Goal: Transaction & Acquisition: Obtain resource

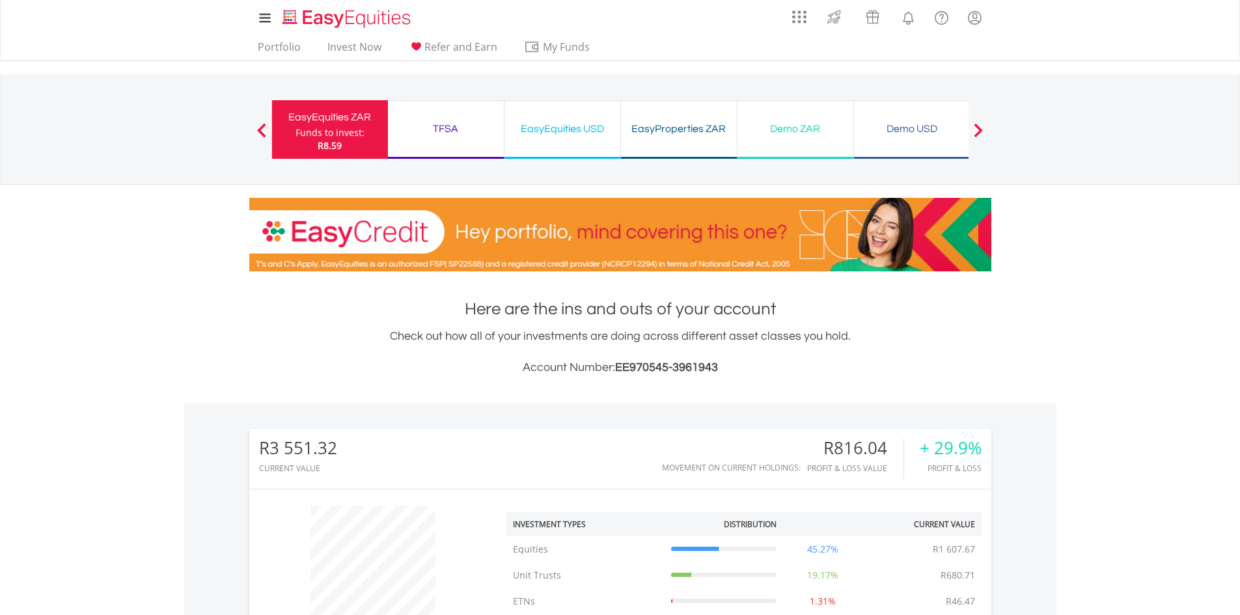
click at [449, 126] on div "TFSA" at bounding box center [446, 129] width 100 height 18
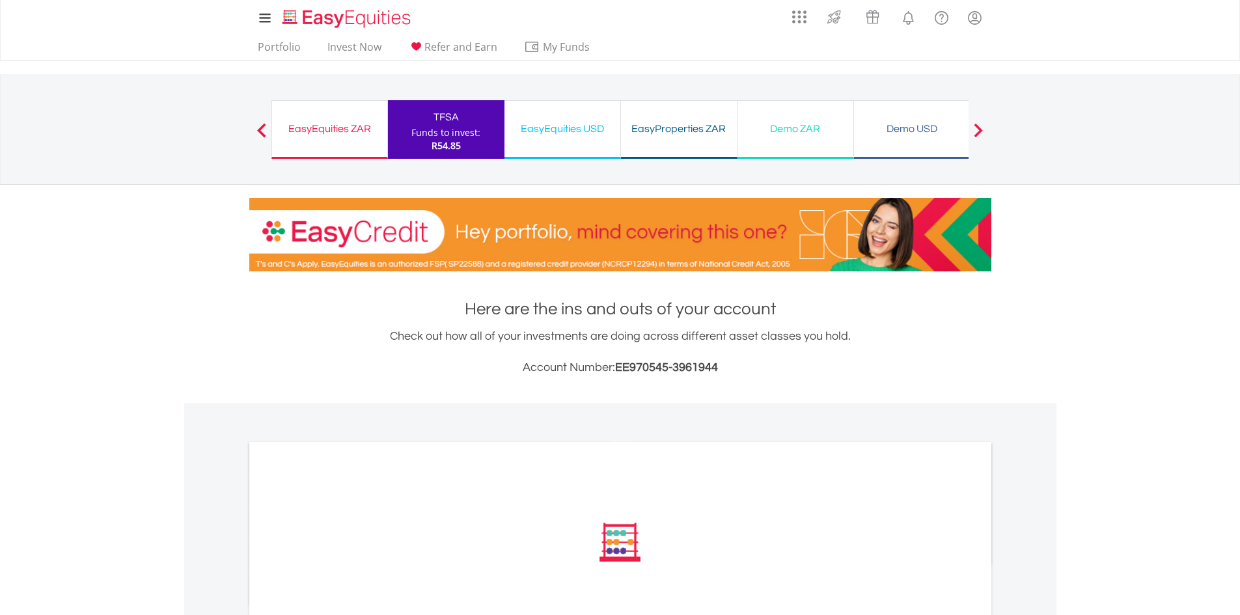
click at [346, 134] on div "EasyEquities ZAR" at bounding box center [330, 129] width 100 height 18
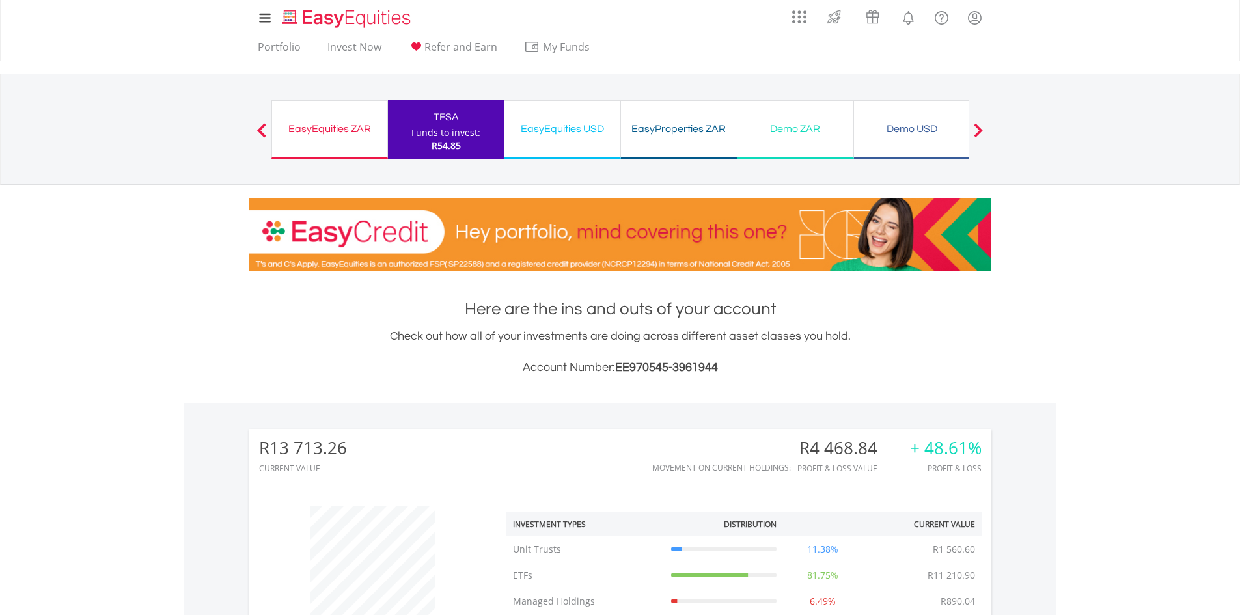
scroll to position [125, 247]
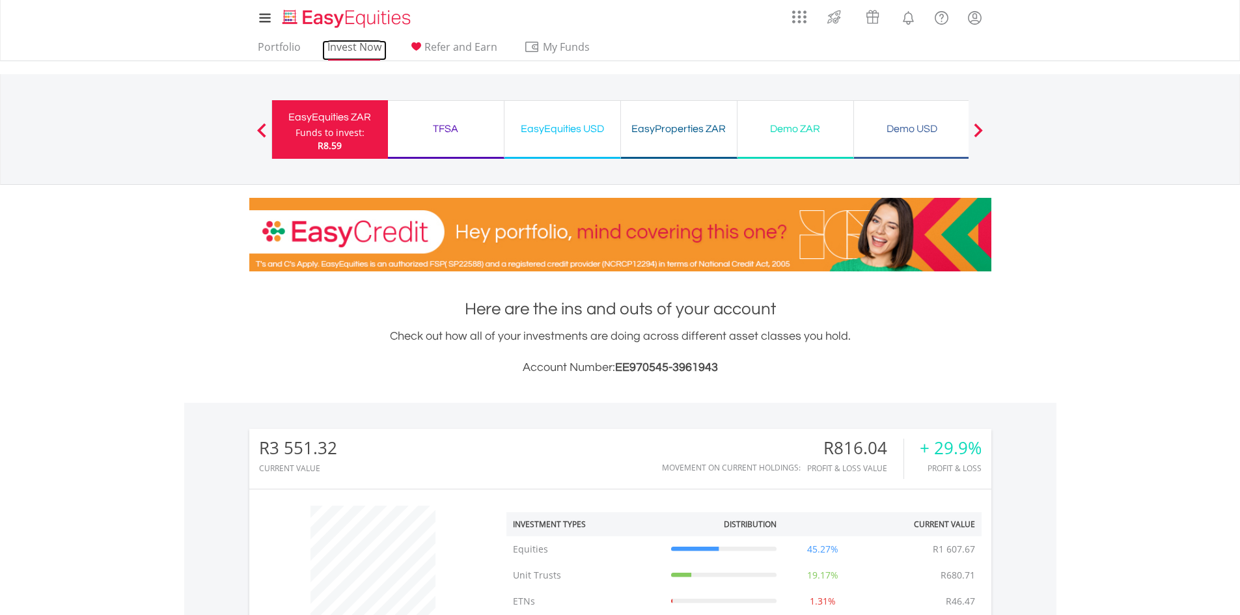
click at [352, 54] on link "Invest Now" at bounding box center [354, 50] width 64 height 20
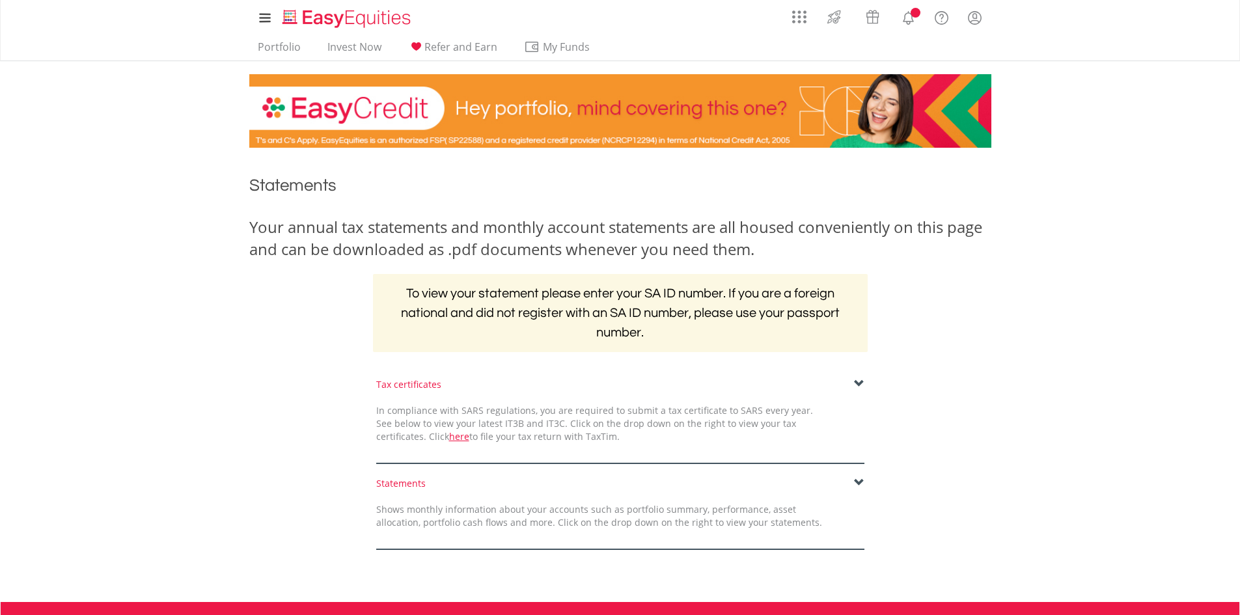
click at [410, 383] on div "Tax certificates" at bounding box center [620, 384] width 488 height 13
click at [408, 377] on div "﻿ Statements Your annual tax statements and monthly account statements are all …" at bounding box center [621, 368] width 762 height 415
click at [855, 379] on span at bounding box center [859, 384] width 10 height 10
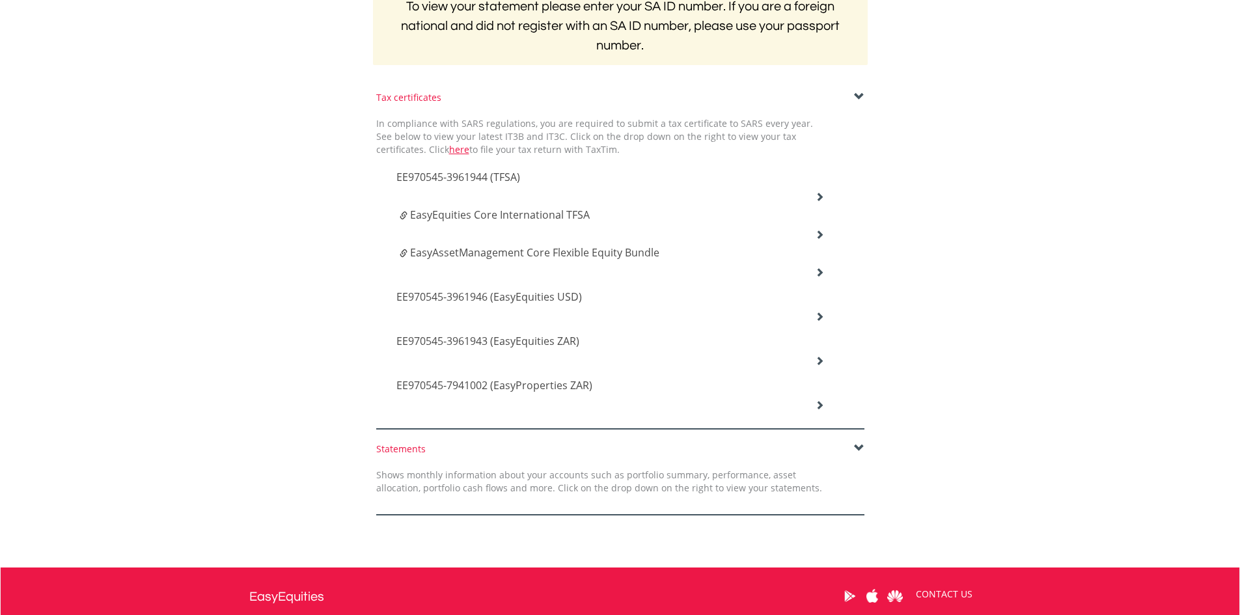
scroll to position [174, 0]
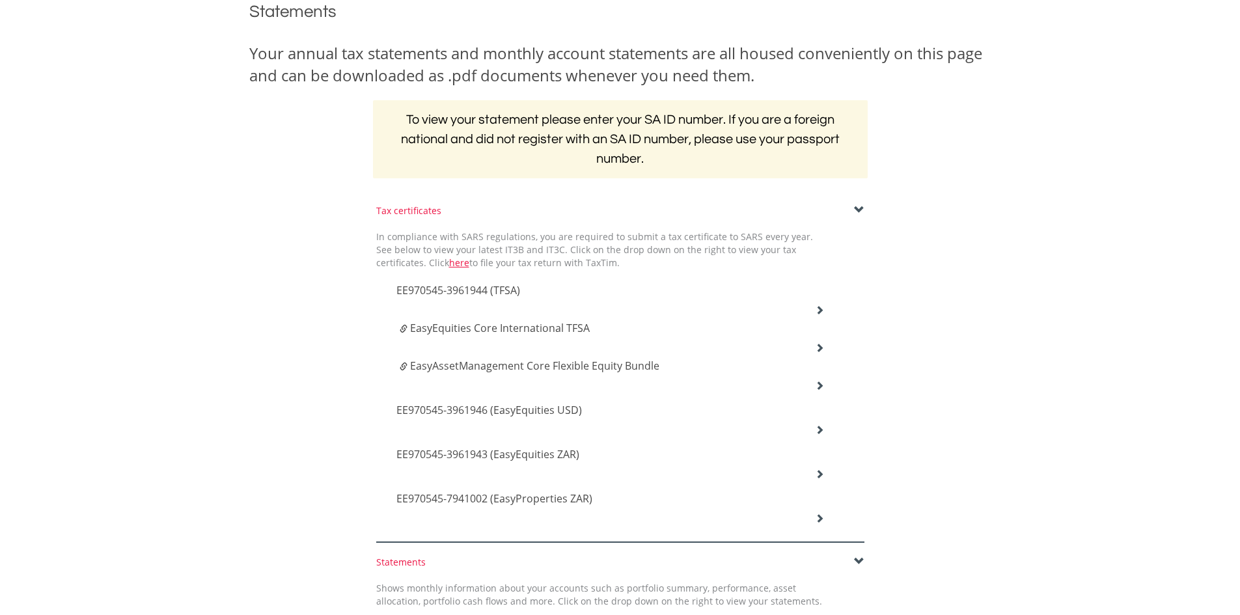
click at [820, 311] on icon at bounding box center [819, 309] width 9 height 9
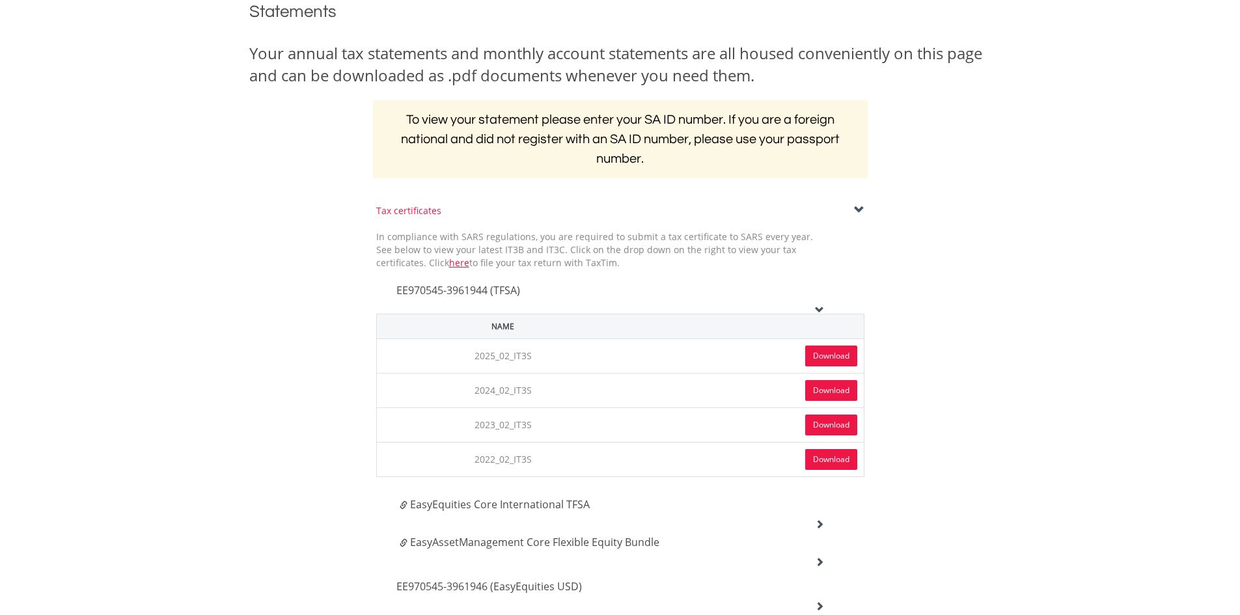
click at [824, 360] on link "Download" at bounding box center [831, 356] width 52 height 21
click at [615, 506] on h4 "EasyEquities Core International TFSA" at bounding box center [612, 505] width 425 height 16
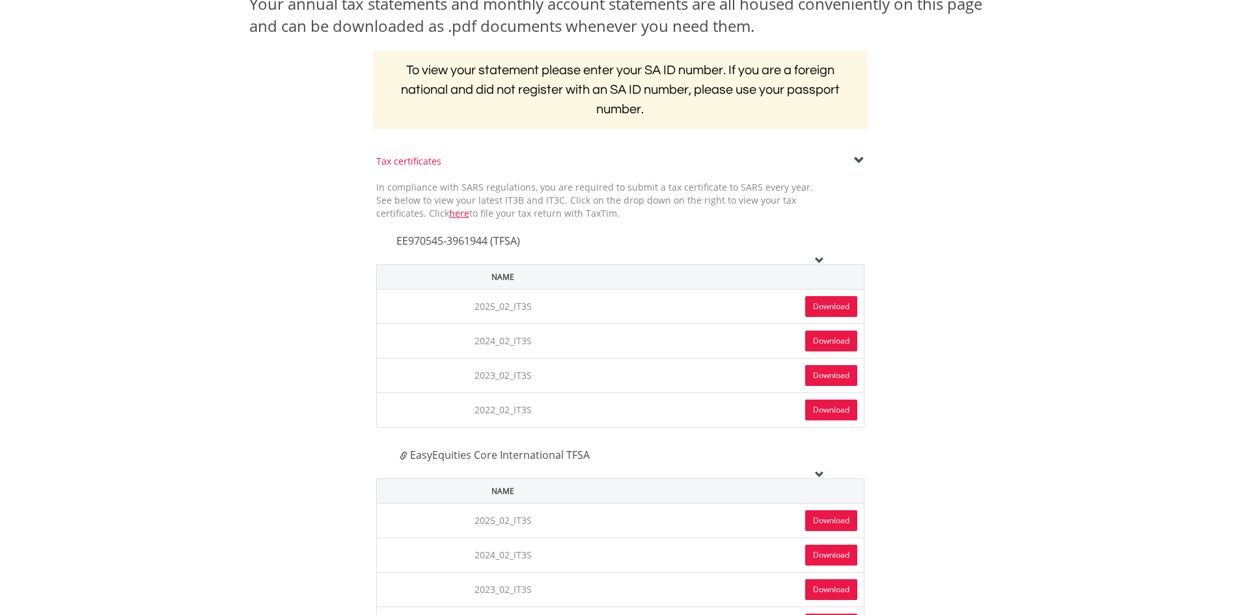
scroll to position [260, 0]
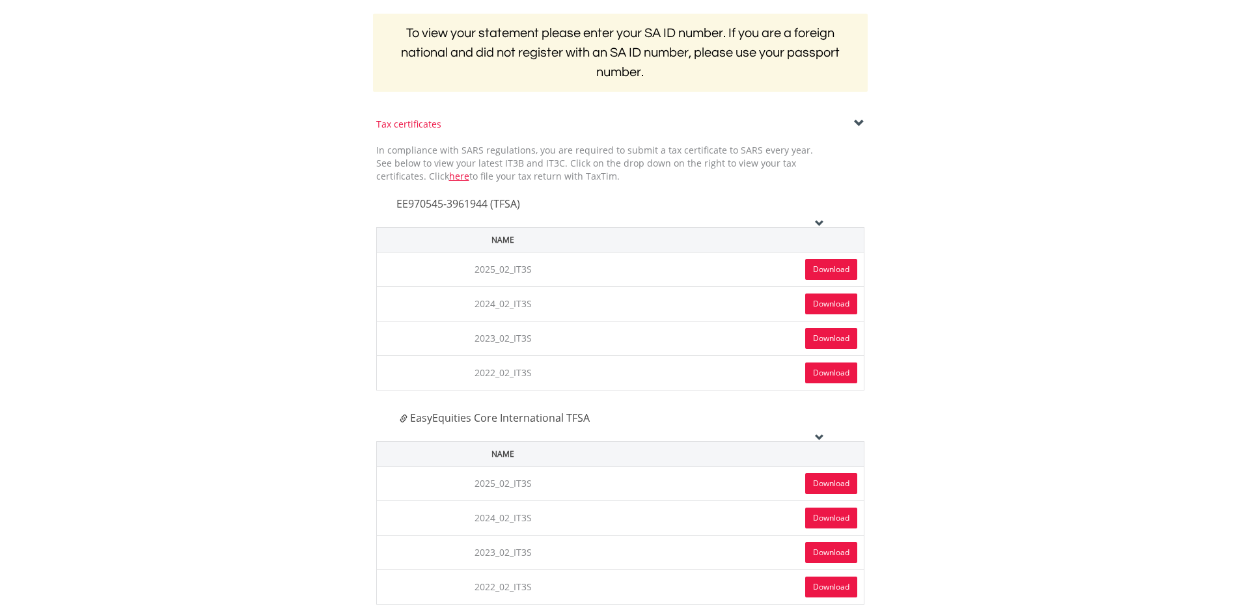
click at [820, 221] on icon at bounding box center [819, 223] width 9 height 9
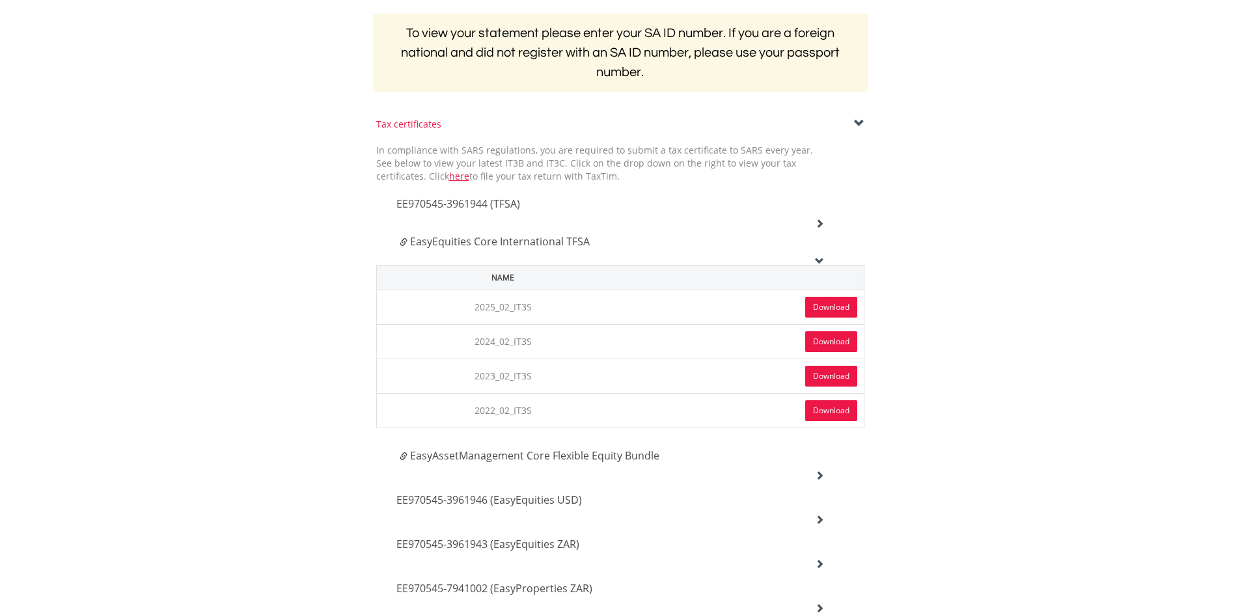
click at [821, 309] on link "Download" at bounding box center [831, 307] width 52 height 21
click at [817, 262] on icon at bounding box center [819, 260] width 9 height 9
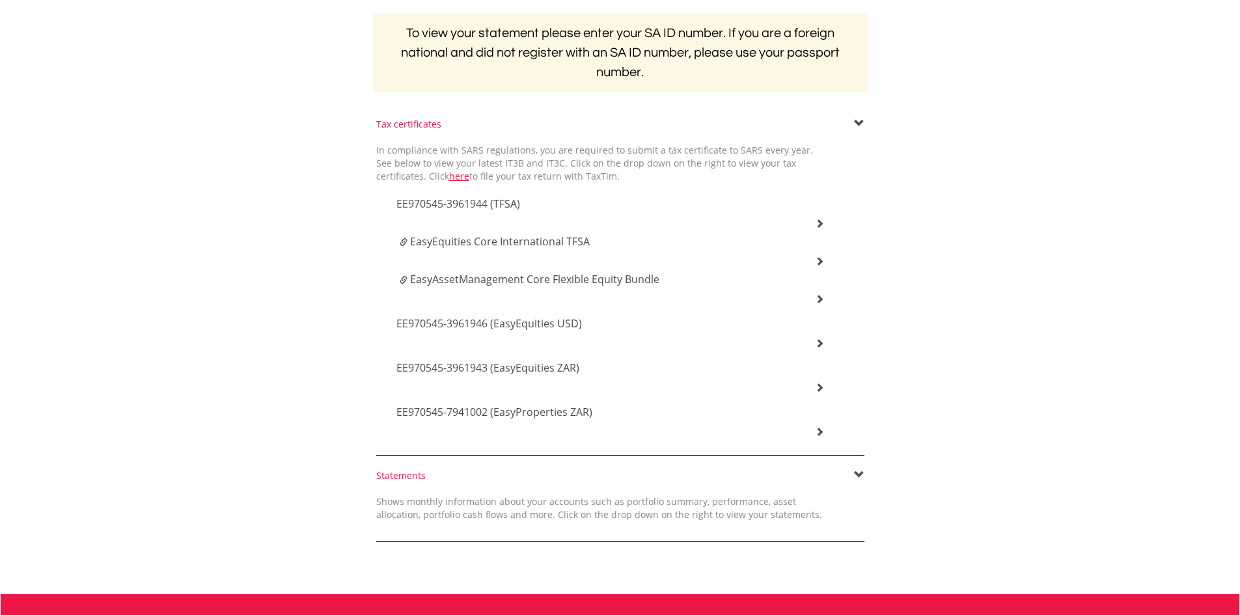
click at [816, 221] on icon at bounding box center [819, 223] width 9 height 9
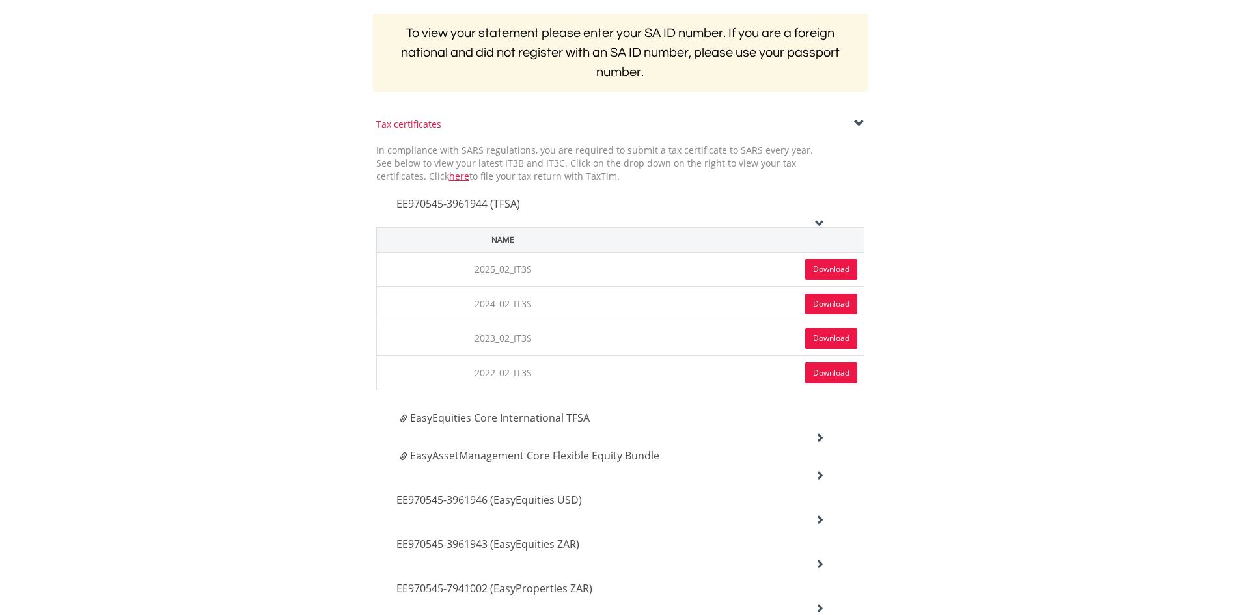
click at [816, 221] on icon at bounding box center [819, 223] width 9 height 9
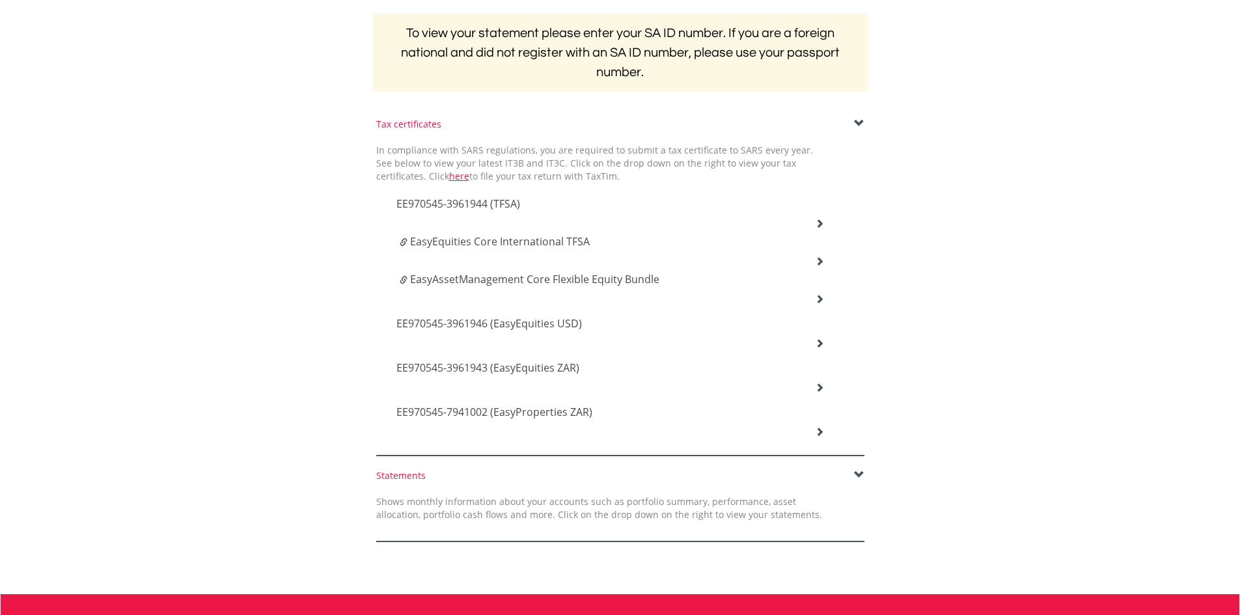
click at [820, 258] on icon at bounding box center [819, 260] width 9 height 9
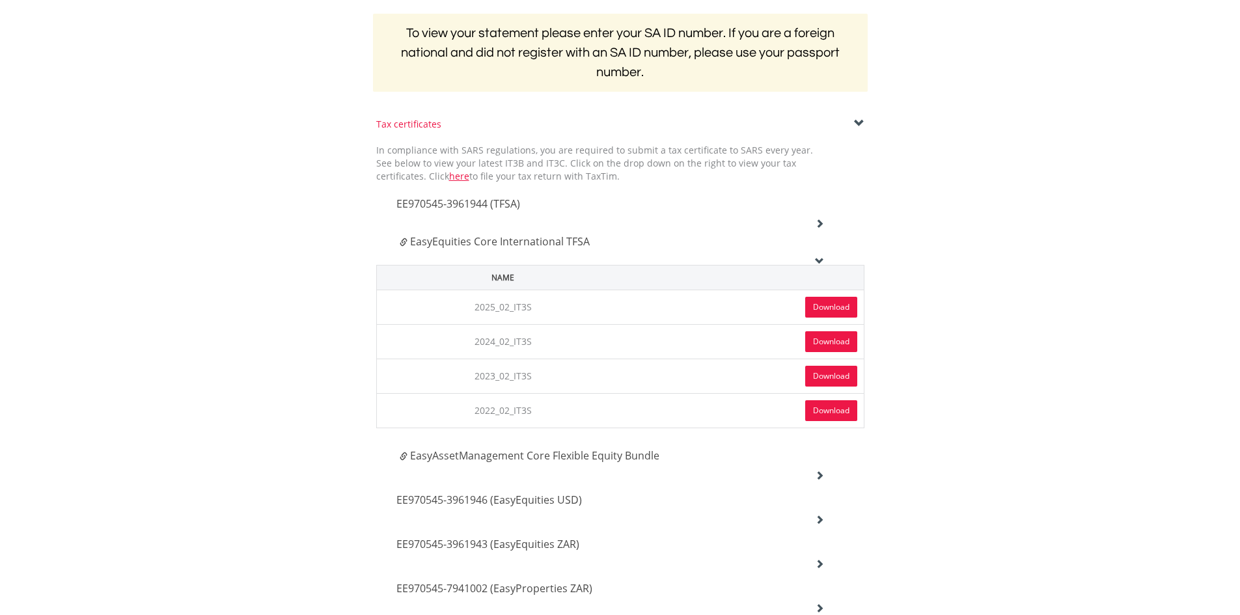
click at [820, 258] on icon at bounding box center [819, 260] width 9 height 9
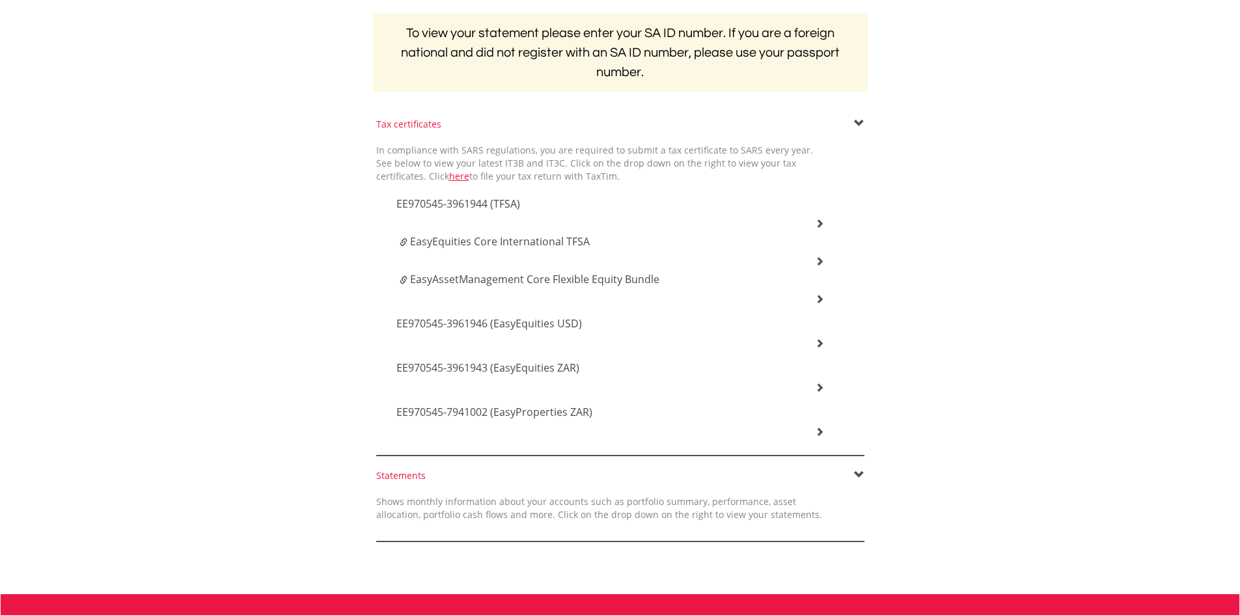
click at [816, 299] on icon at bounding box center [819, 298] width 9 height 9
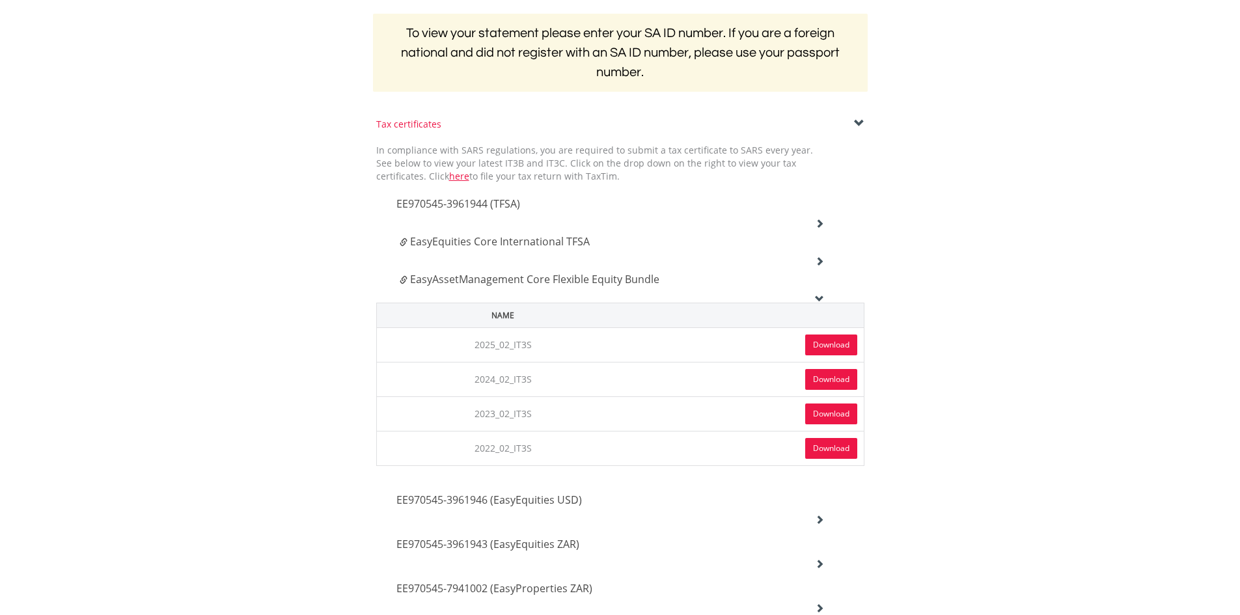
click at [822, 346] on link "Download" at bounding box center [831, 345] width 52 height 21
click at [814, 297] on div "EasyAssetManagement Core Flexible Equity Bundle" at bounding box center [611, 284] width 448 height 38
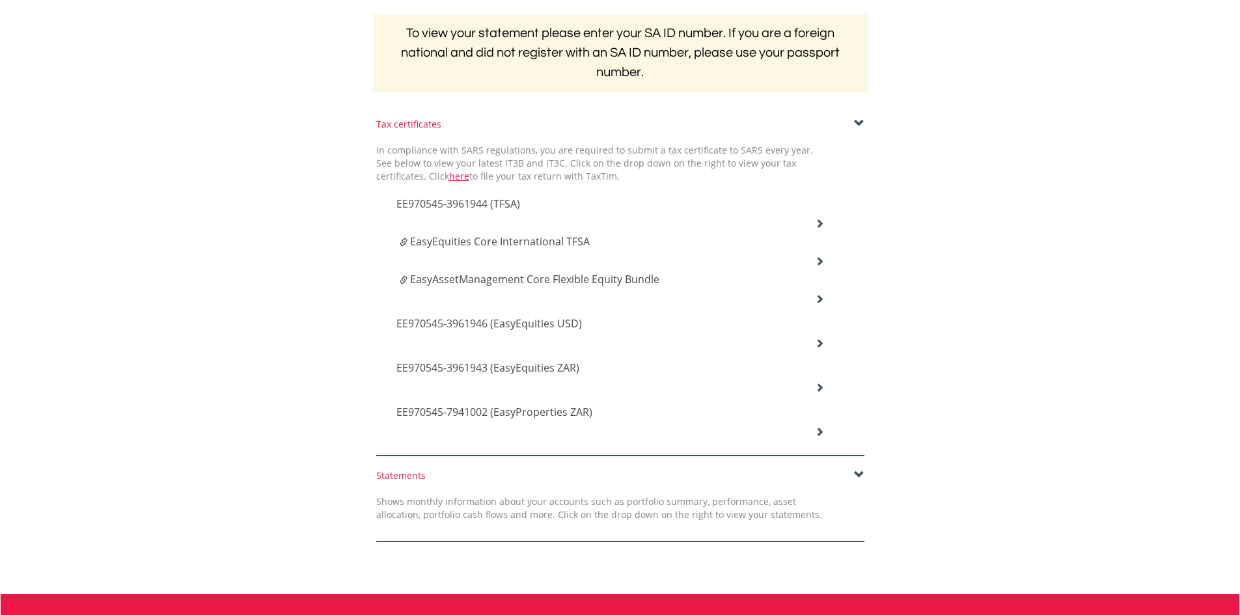
click at [824, 342] on icon at bounding box center [819, 343] width 9 height 9
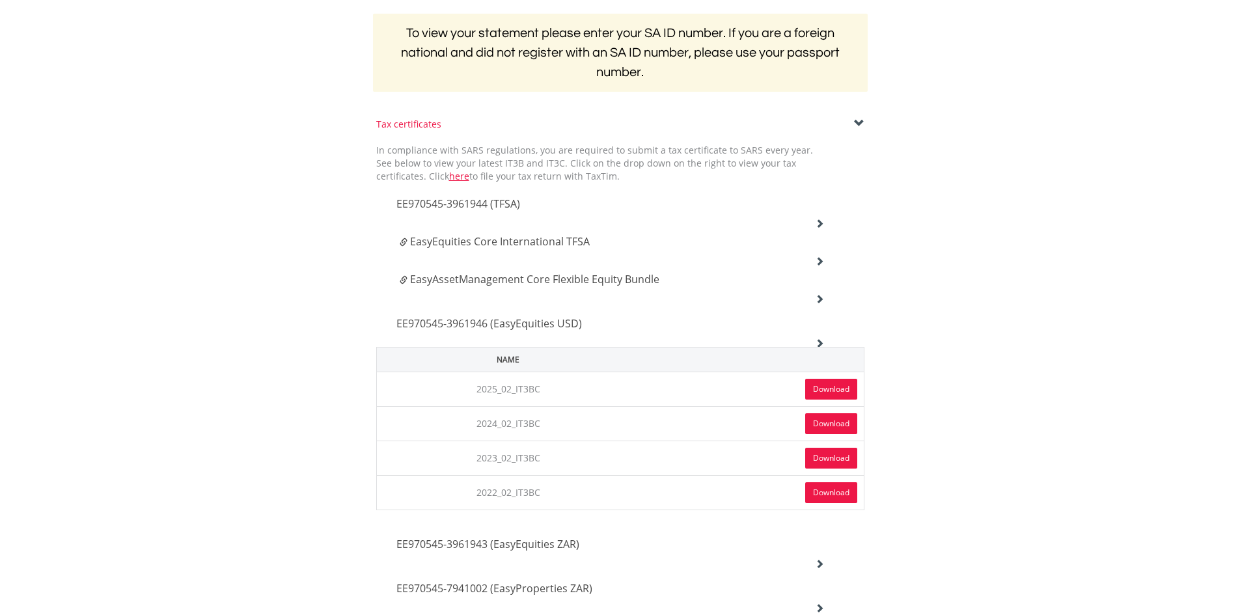
click at [820, 393] on link "Download" at bounding box center [831, 389] width 52 height 21
click at [813, 340] on div "EE970545-3961946 (EasyEquities USD)" at bounding box center [611, 325] width 448 height 44
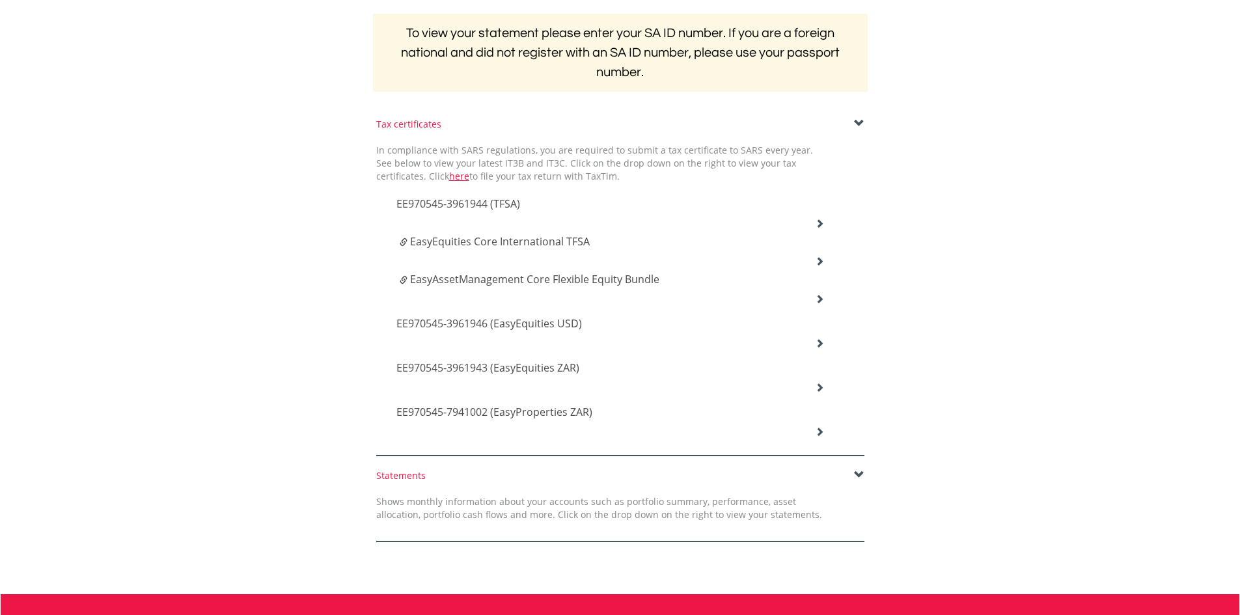
click at [825, 387] on div "EE970545-3961943 (EasyEquities ZAR)" at bounding box center [611, 369] width 448 height 44
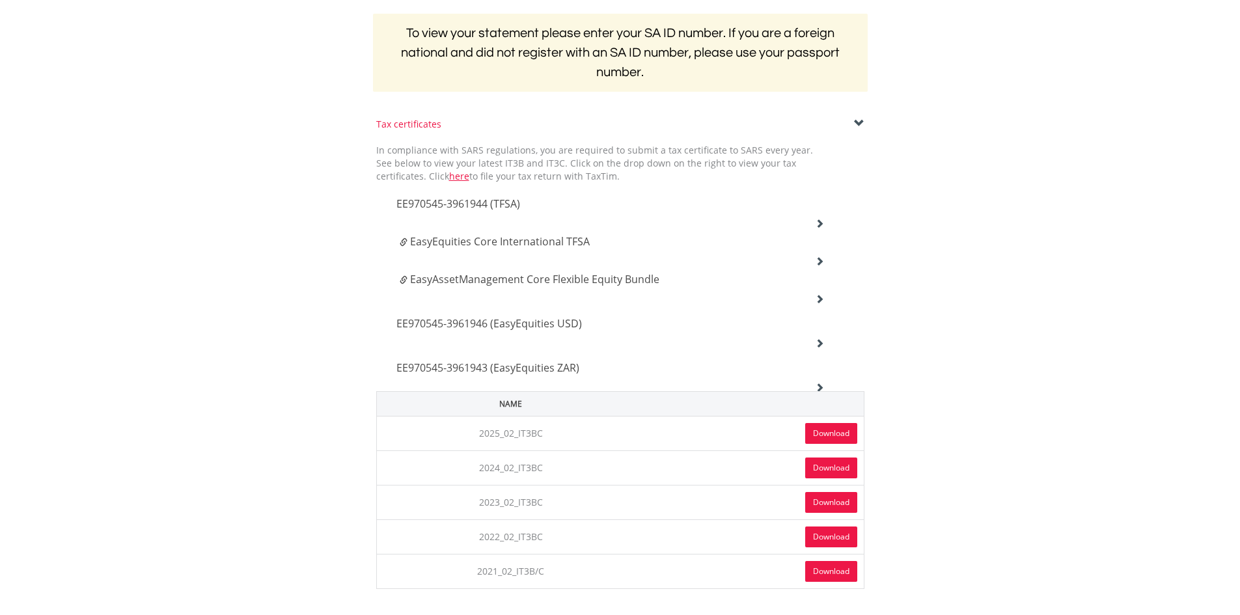
click at [827, 434] on link "Download" at bounding box center [831, 433] width 52 height 21
click at [822, 385] on icon at bounding box center [819, 387] width 9 height 9
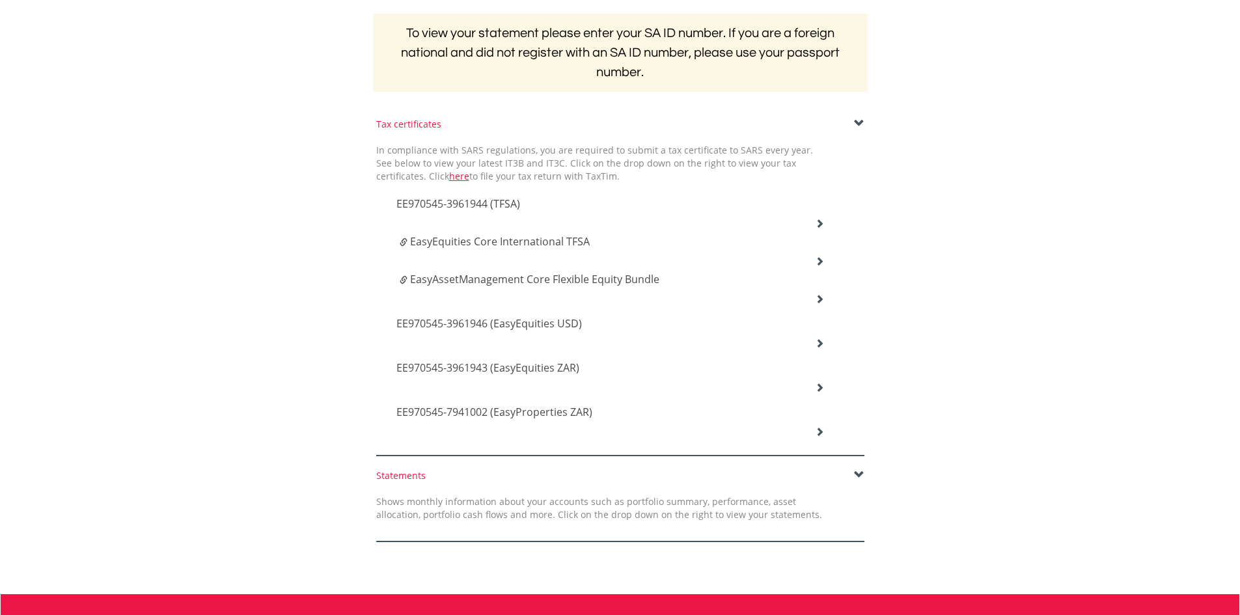
click at [822, 432] on icon at bounding box center [819, 431] width 9 height 9
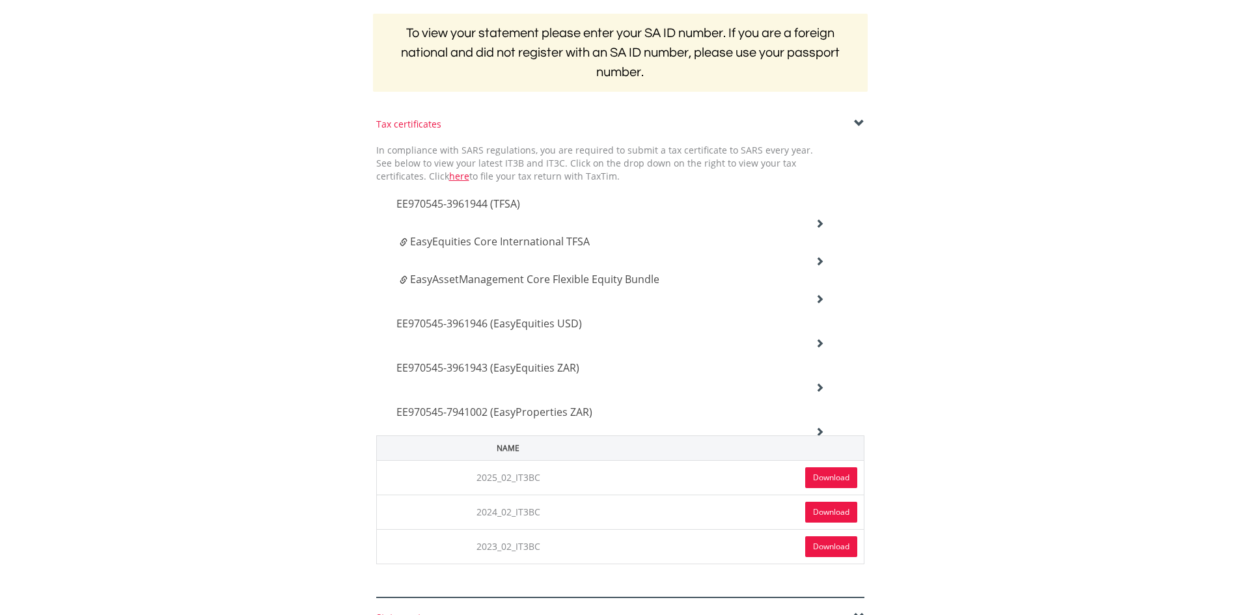
click at [842, 476] on link "Download" at bounding box center [831, 477] width 52 height 21
click at [1034, 339] on body "My Investments Invest Now New Listings Sell My Recurring Investments Pending Or…" at bounding box center [620, 337] width 1240 height 1195
click at [822, 429] on icon at bounding box center [819, 431] width 9 height 9
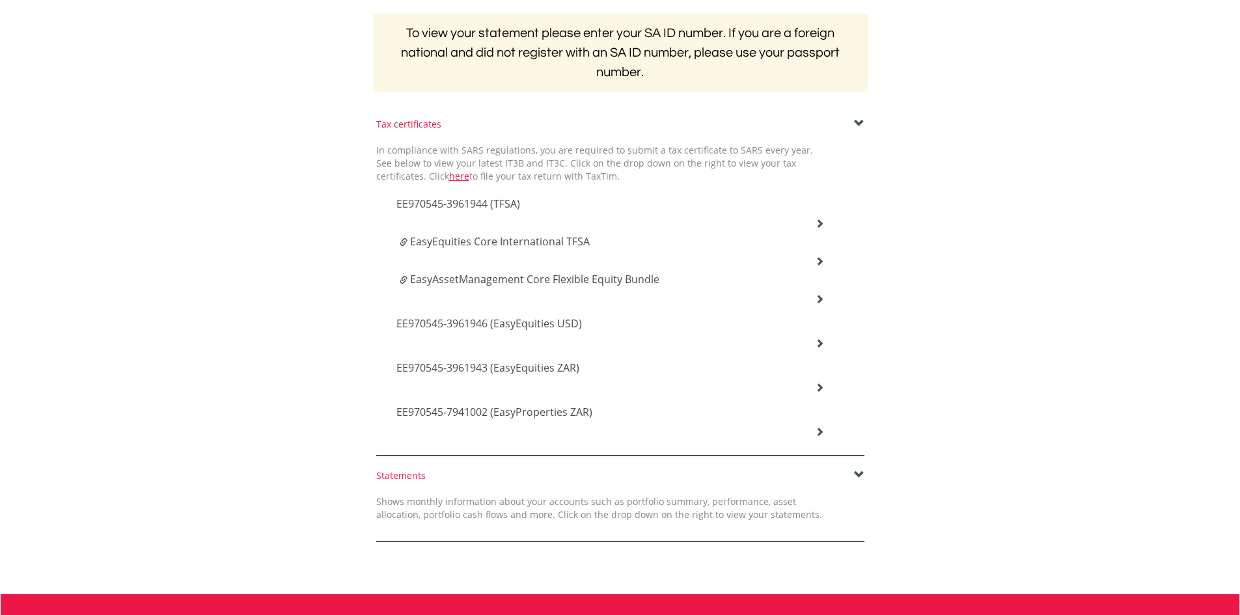
click at [966, 424] on div "Tax certificates In compliance with SARS regulations, you are required to submi…" at bounding box center [621, 287] width 762 height 339
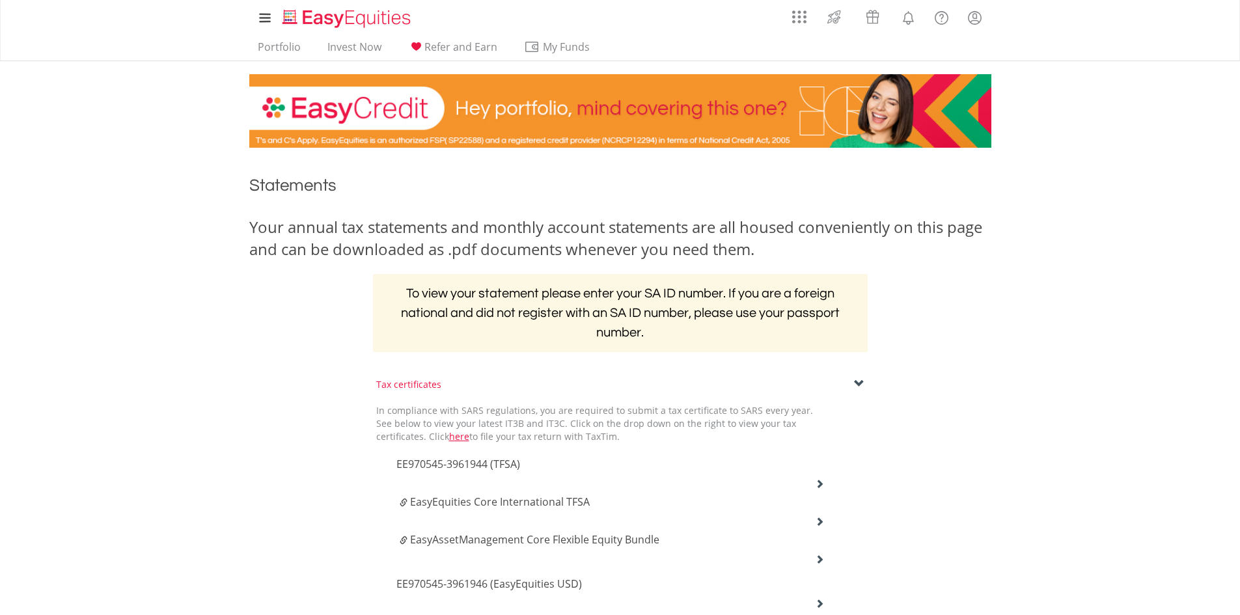
click at [965, 306] on div "Your annual tax statements and monthly account statements are all housed conven…" at bounding box center [621, 290] width 762 height 149
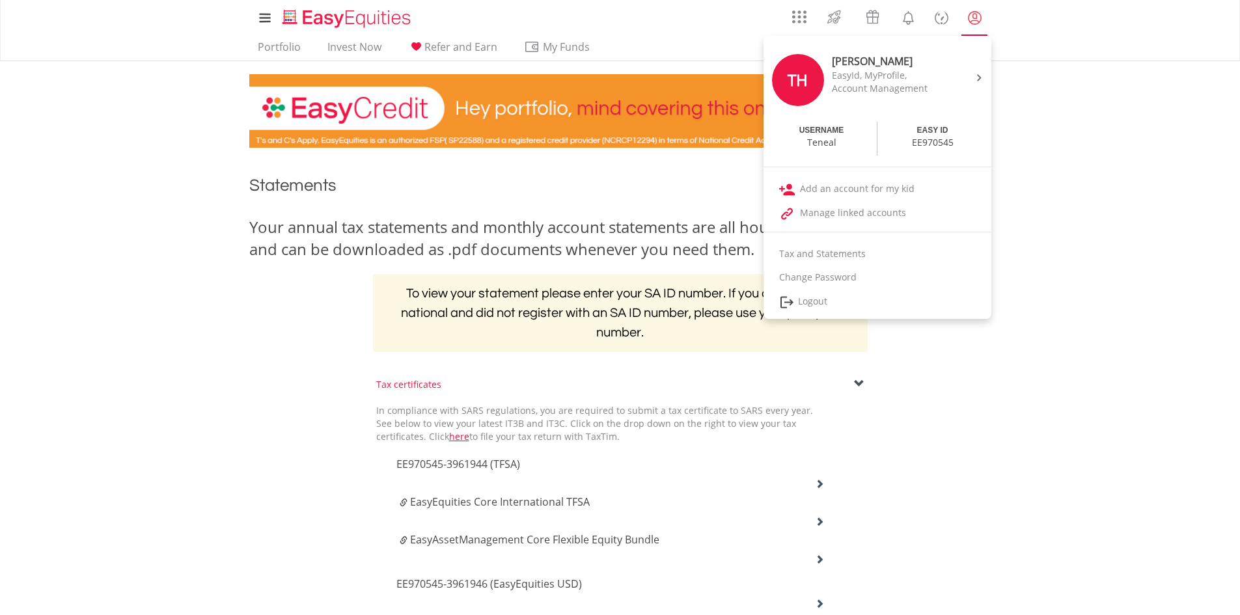
click at [962, 21] on link "My Profile" at bounding box center [974, 17] width 33 height 29
click at [974, 23] on lord-icon "My Profile" at bounding box center [975, 18] width 16 height 16
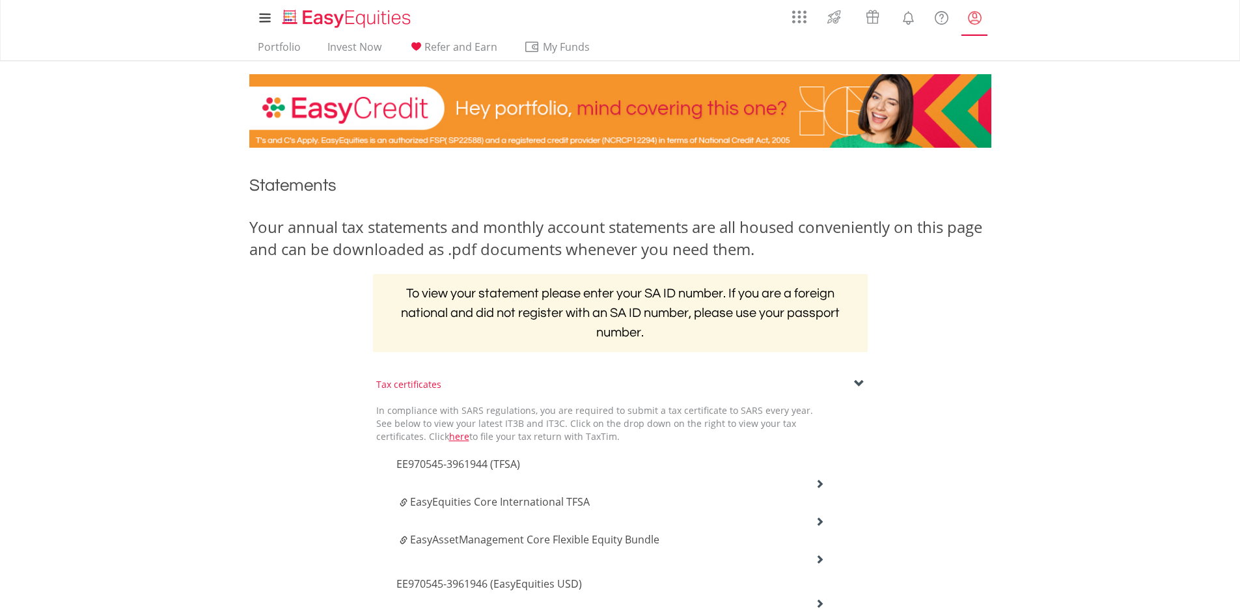
click at [970, 29] on link "My Profile" at bounding box center [974, 17] width 33 height 29
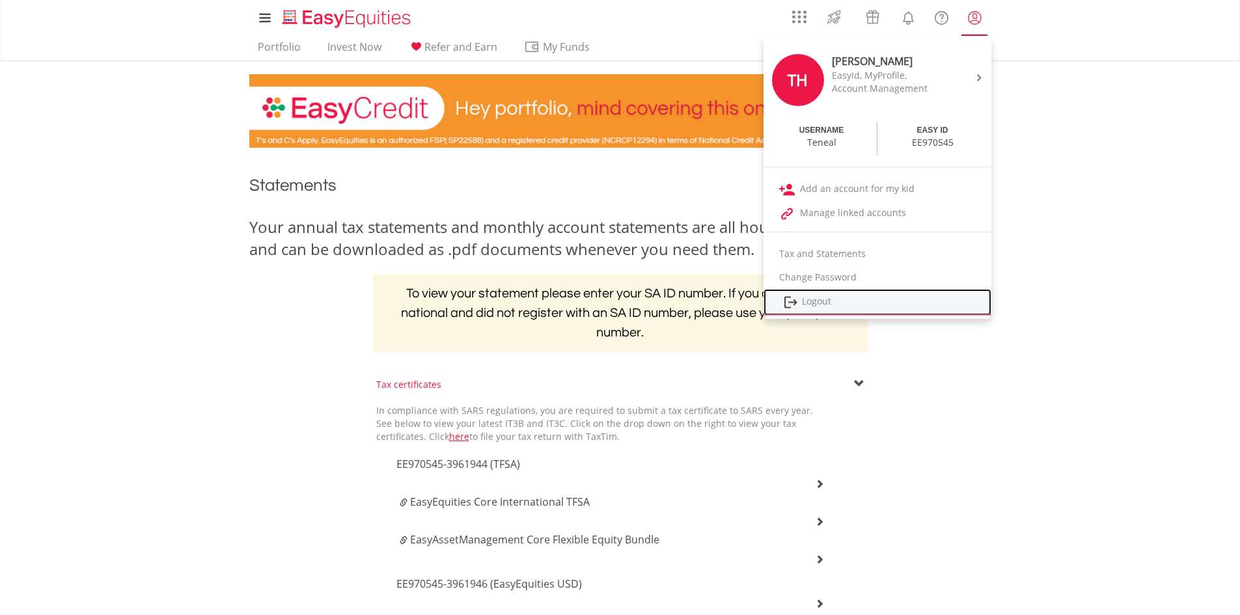
click at [796, 306] on img at bounding box center [791, 302] width 16 height 16
